Goal: Information Seeking & Learning: Learn about a topic

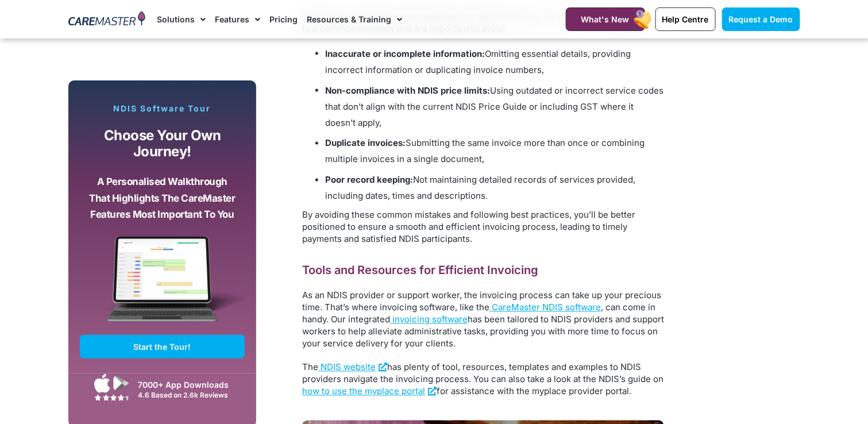
scroll to position [2604, 0]
